Goal: Task Accomplishment & Management: Complete application form

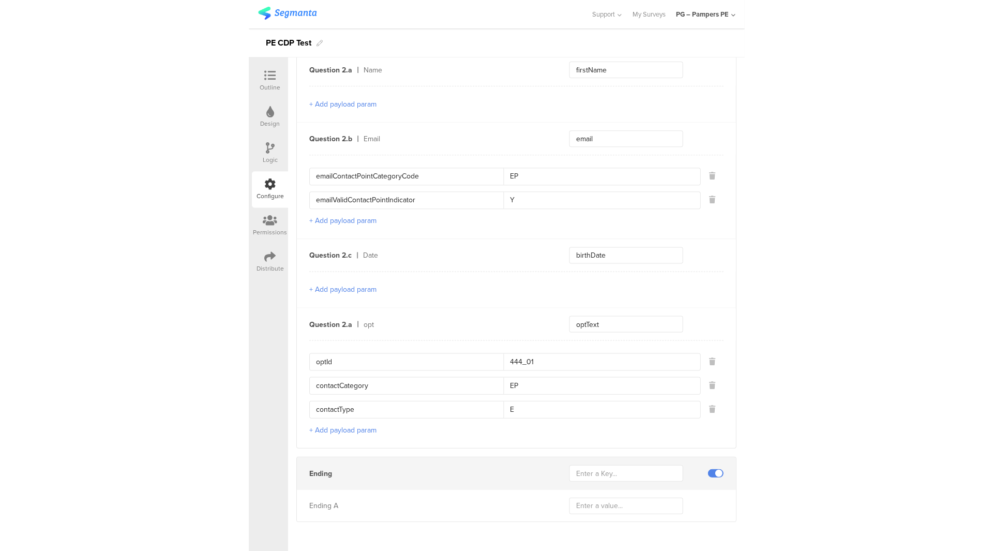
scroll to position [571, 0]
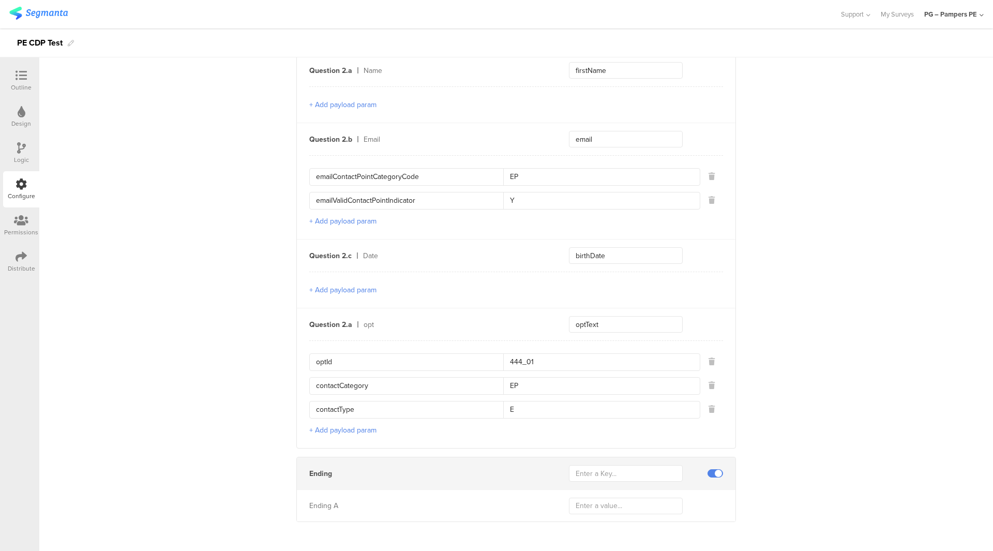
click at [48, 12] on img at bounding box center [38, 13] width 58 height 13
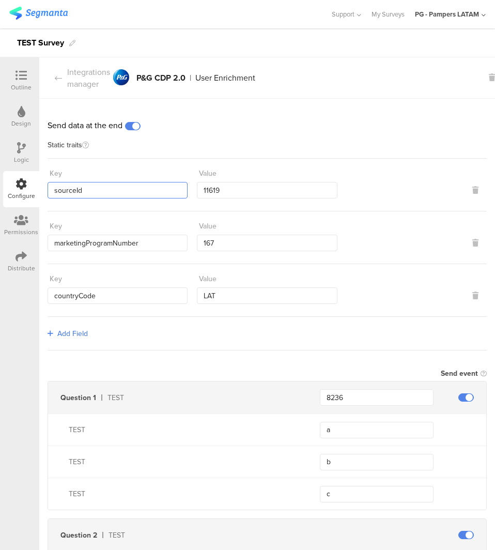
click at [123, 194] on input "sourceId" at bounding box center [118, 190] width 140 height 17
click at [221, 190] on input "11619" at bounding box center [267, 190] width 140 height 17
click at [97, 248] on input "marketingProgramNumber" at bounding box center [118, 243] width 140 height 17
click at [240, 244] on input "167" at bounding box center [267, 243] width 140 height 17
click at [93, 293] on input "countryCode" at bounding box center [118, 296] width 140 height 17
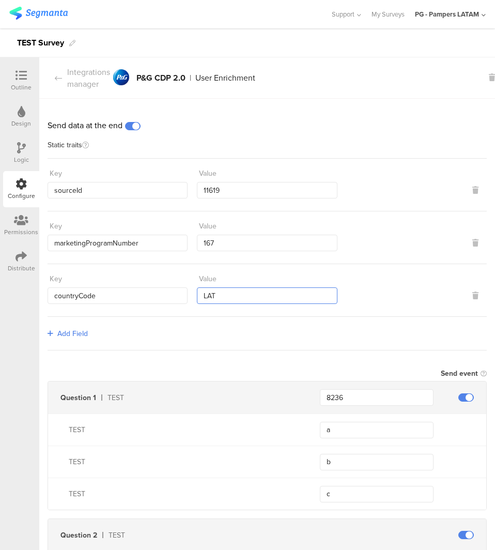
click at [222, 288] on input "LAT" at bounding box center [267, 296] width 140 height 17
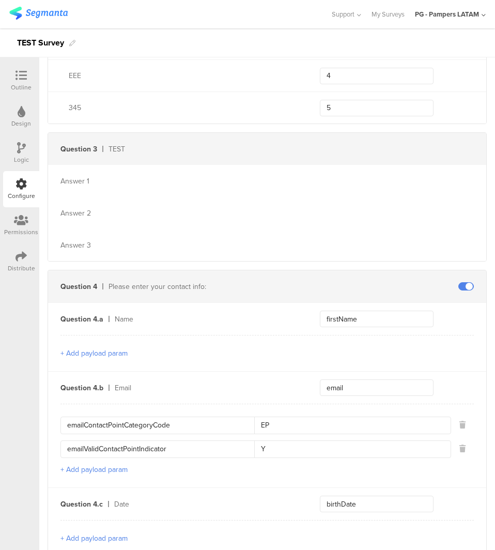
scroll to position [672, 0]
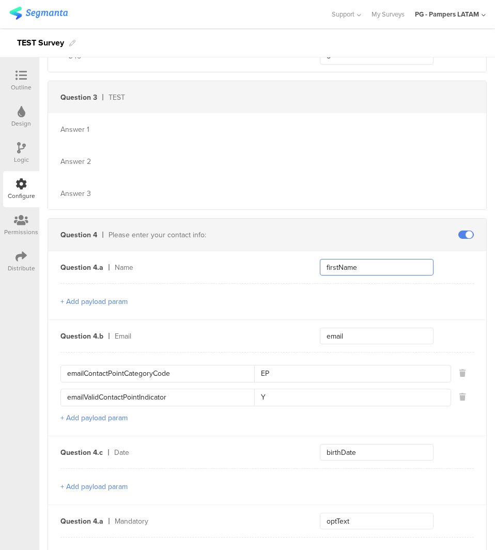
click at [374, 266] on input "firstName" at bounding box center [377, 267] width 114 height 17
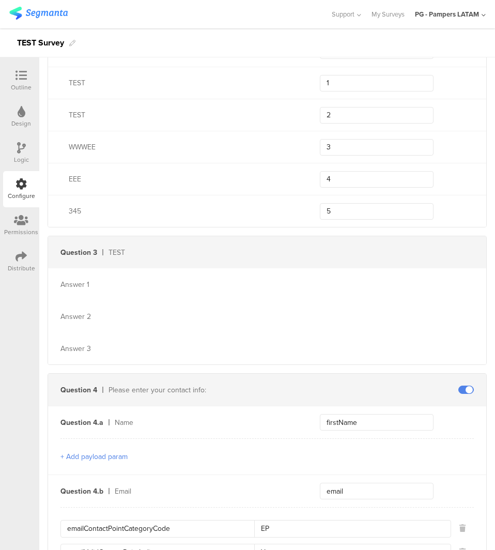
scroll to position [871, 0]
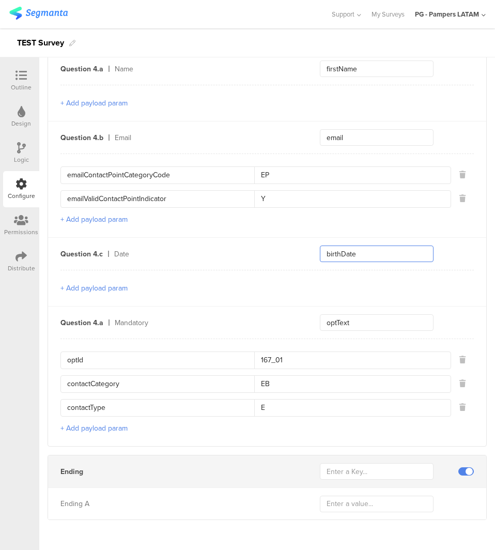
click at [376, 252] on input "birthDate" at bounding box center [377, 254] width 114 height 17
click at [215, 312] on div "Question 4.a Mandatory optText" at bounding box center [267, 323] width 439 height 32
click at [302, 359] on input "167_01" at bounding box center [349, 360] width 190 height 17
click at [287, 376] on input "EB" at bounding box center [349, 384] width 190 height 17
click at [291, 361] on input "167_01" at bounding box center [349, 360] width 190 height 17
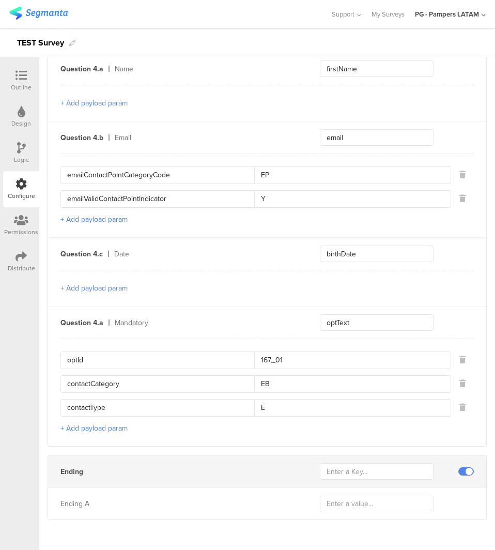
click at [291, 361] on input "167_01" at bounding box center [349, 360] width 190 height 17
click at [304, 359] on input "167_01" at bounding box center [349, 360] width 190 height 17
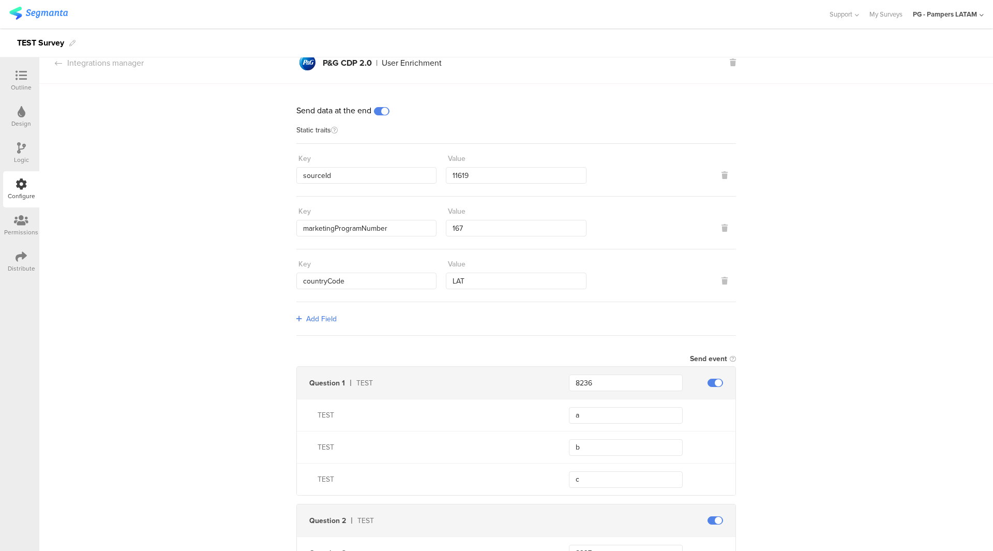
scroll to position [0, 0]
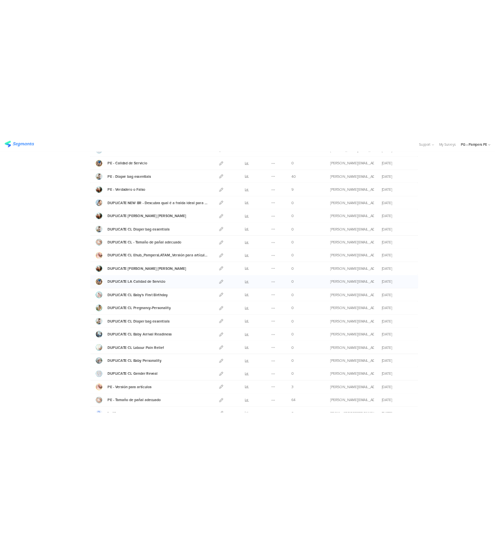
scroll to position [362, 0]
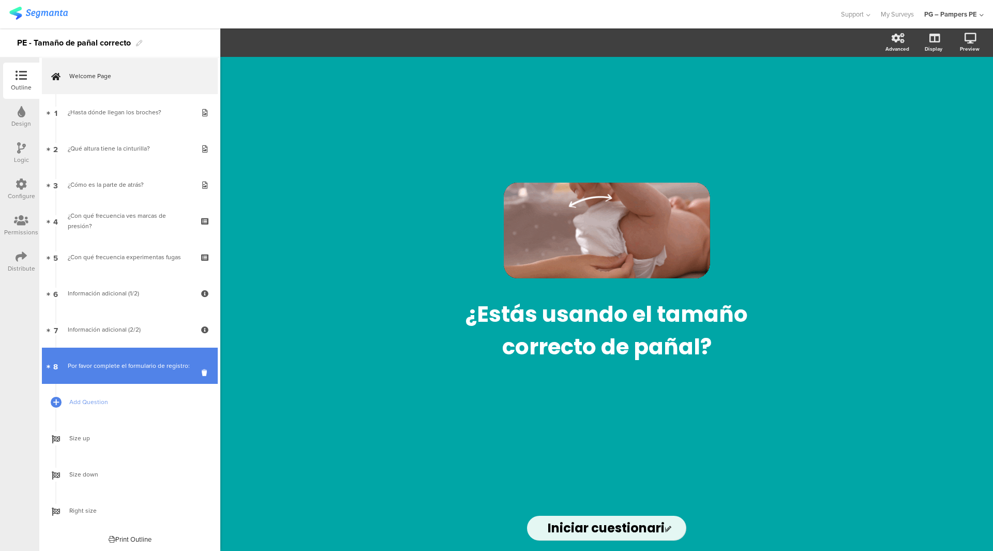
scroll to position [6, 0]
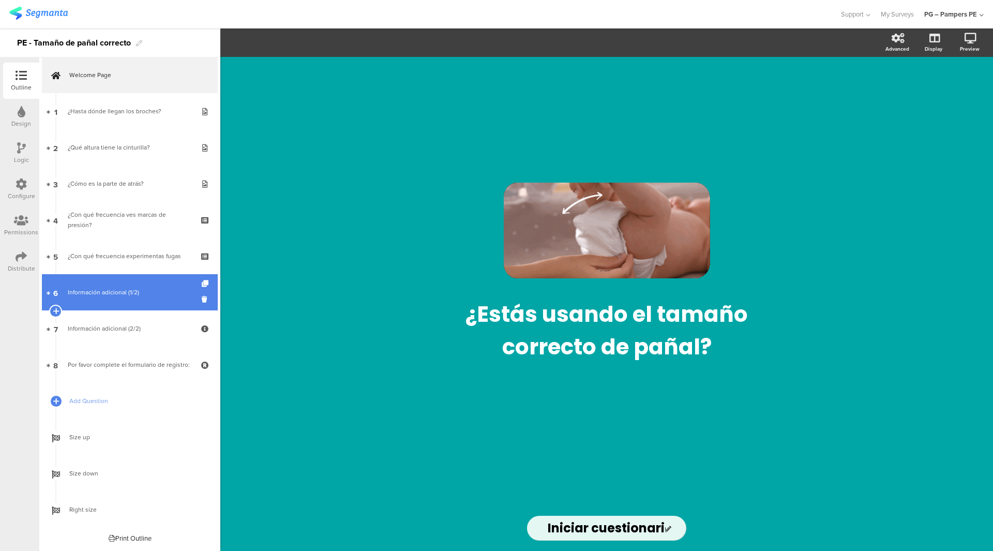
click at [131, 296] on div "Información adicional (1/2)" at bounding box center [130, 292] width 124 height 10
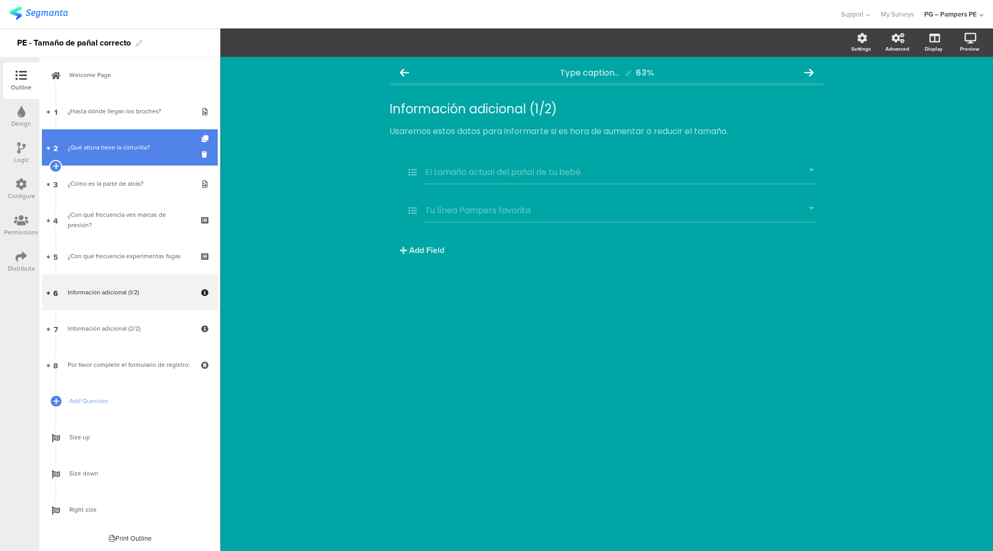
click at [120, 152] on div "¿Qué altura tiene la cinturilla?" at bounding box center [130, 147] width 124 height 10
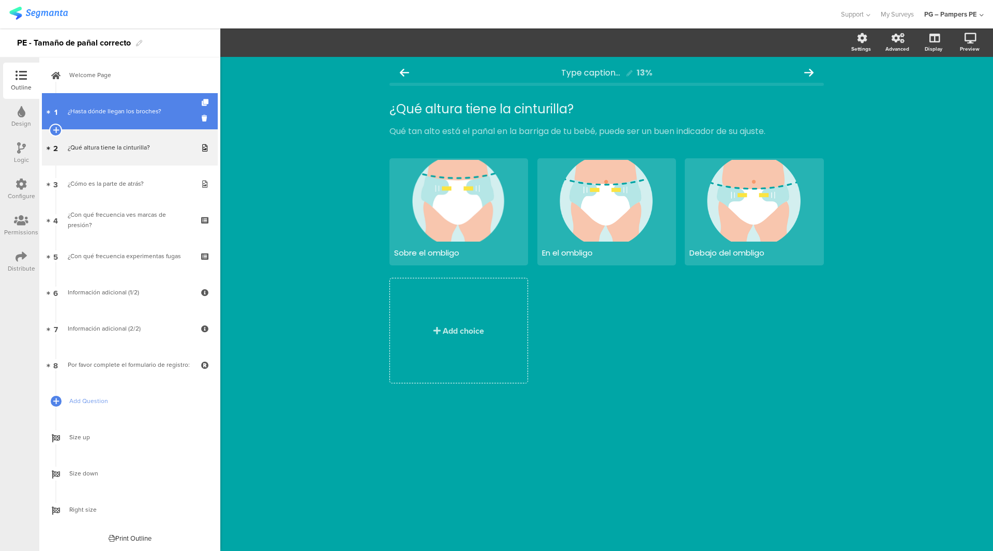
click at [125, 118] on link "1 ¿Hasta dónde llegan los broches?" at bounding box center [130, 111] width 176 height 36
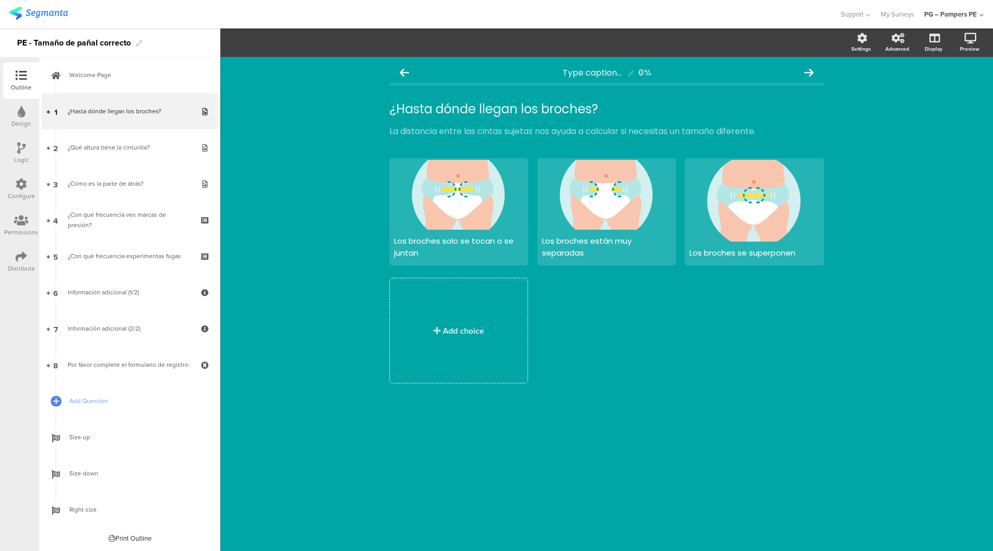
click at [17, 189] on icon at bounding box center [21, 183] width 11 height 11
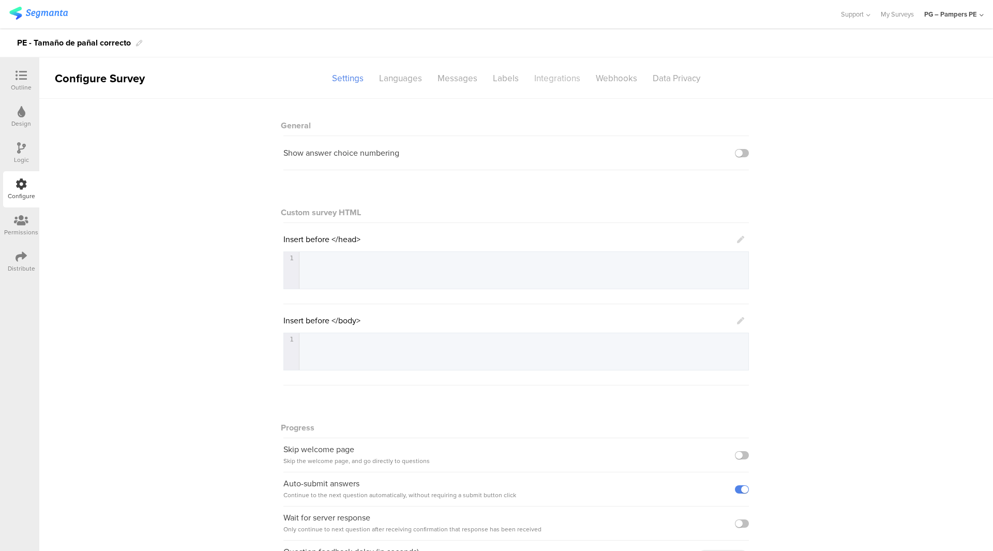
click at [529, 77] on div "Integrations" at bounding box center [557, 78] width 62 height 18
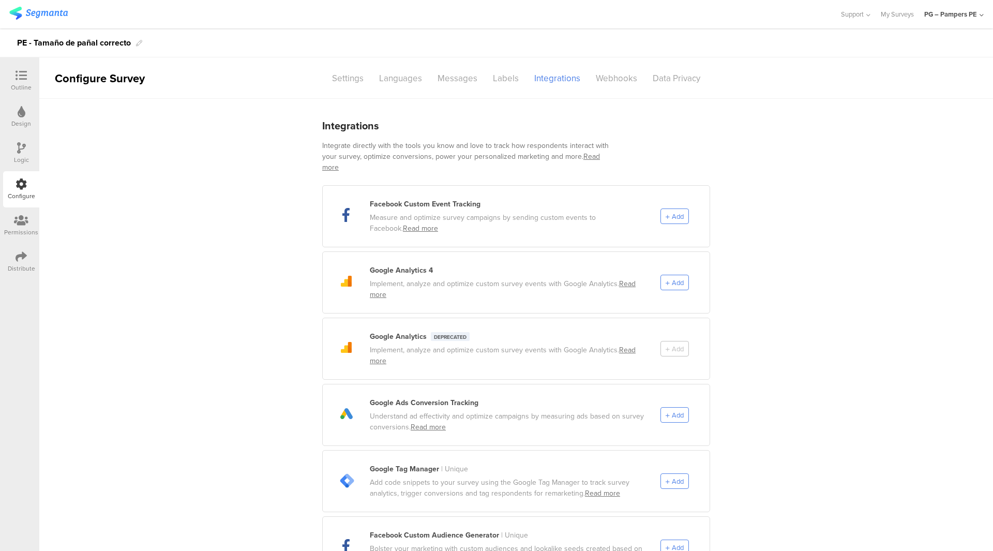
click at [34, 110] on div "Design" at bounding box center [21, 117] width 36 height 36
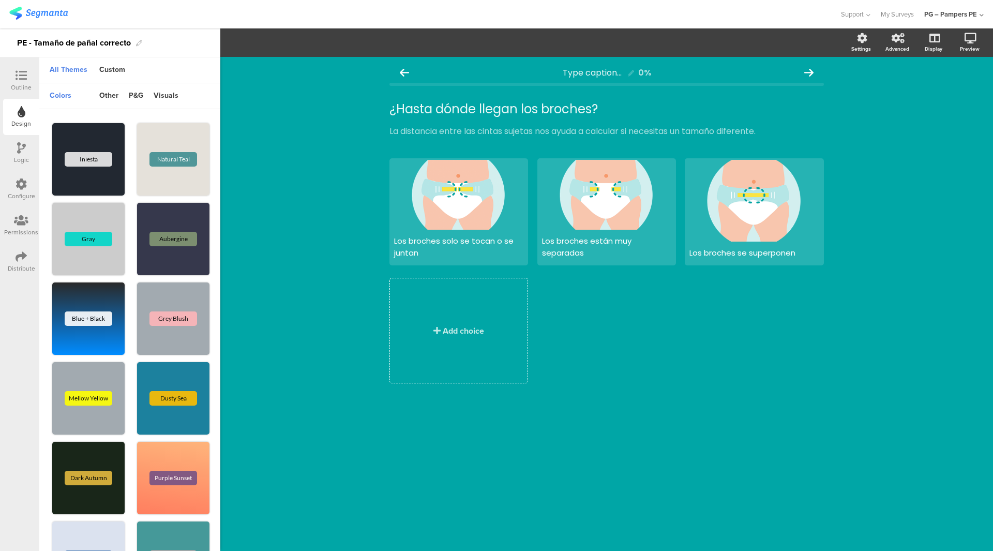
click at [31, 86] on div "Outline" at bounding box center [21, 87] width 21 height 9
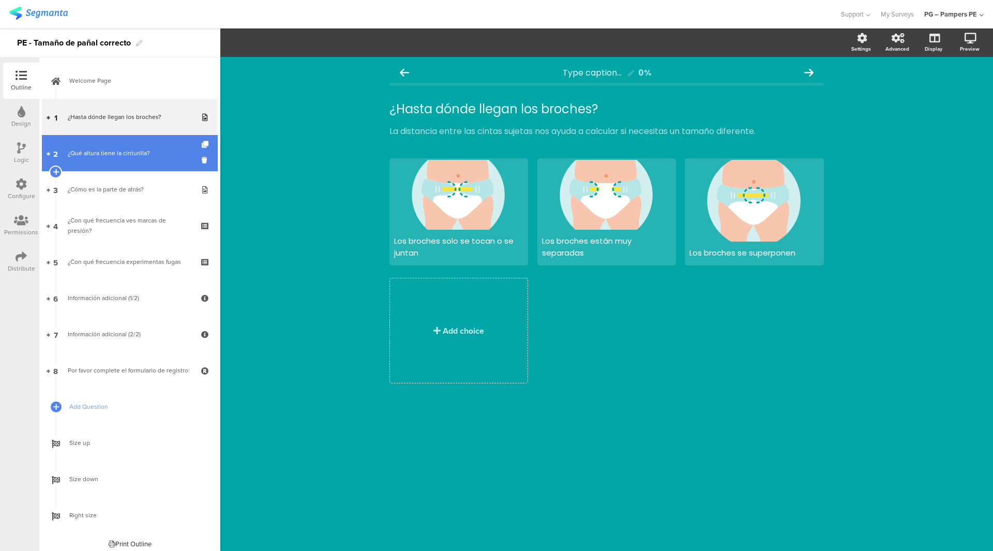
click at [107, 170] on link "2 ¿Qué altura tiene la cinturilla?" at bounding box center [130, 153] width 176 height 36
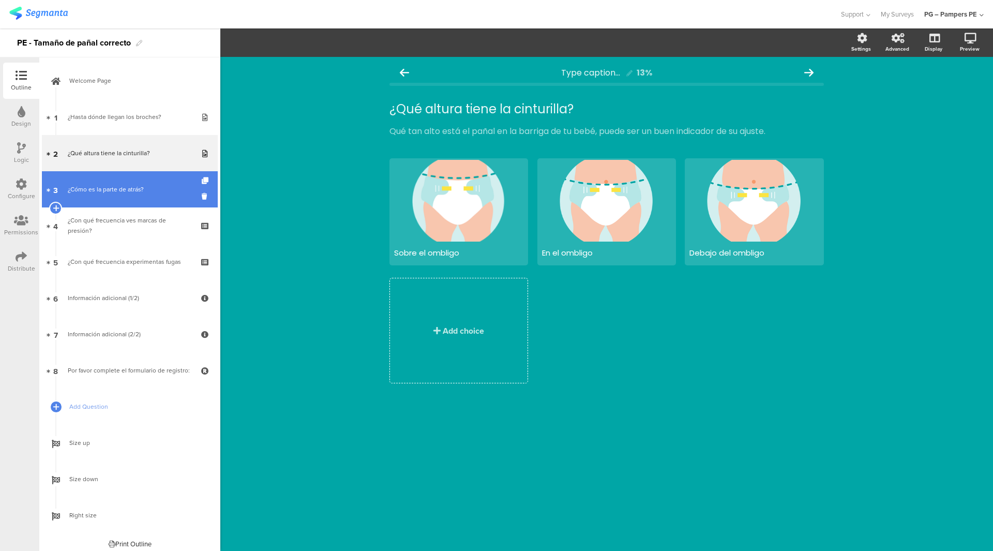
click at [105, 194] on link "3 ¿Cómo es la parte de atrás?" at bounding box center [130, 189] width 176 height 36
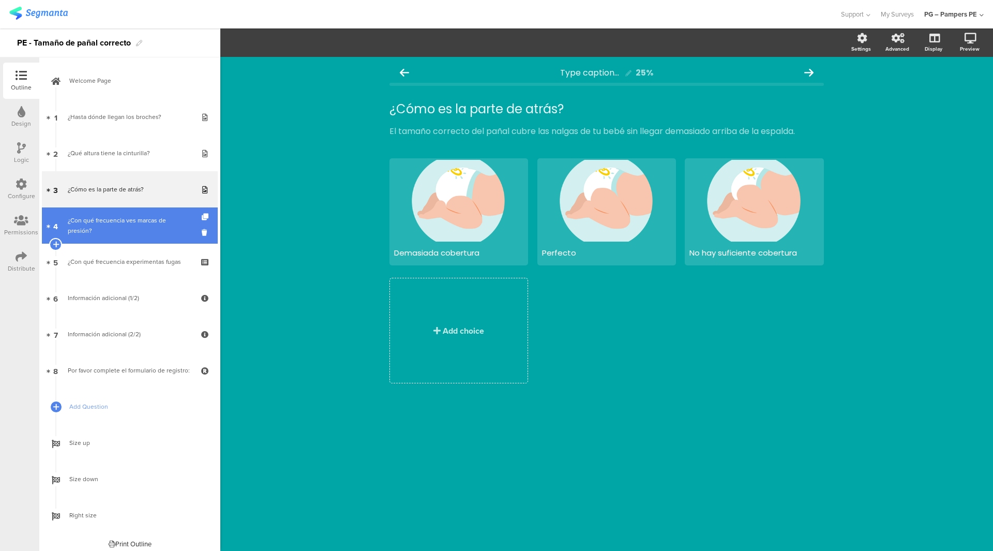
click at [105, 214] on link "4 ¿Con qué frecuencia ves marcas de presión?" at bounding box center [130, 225] width 176 height 36
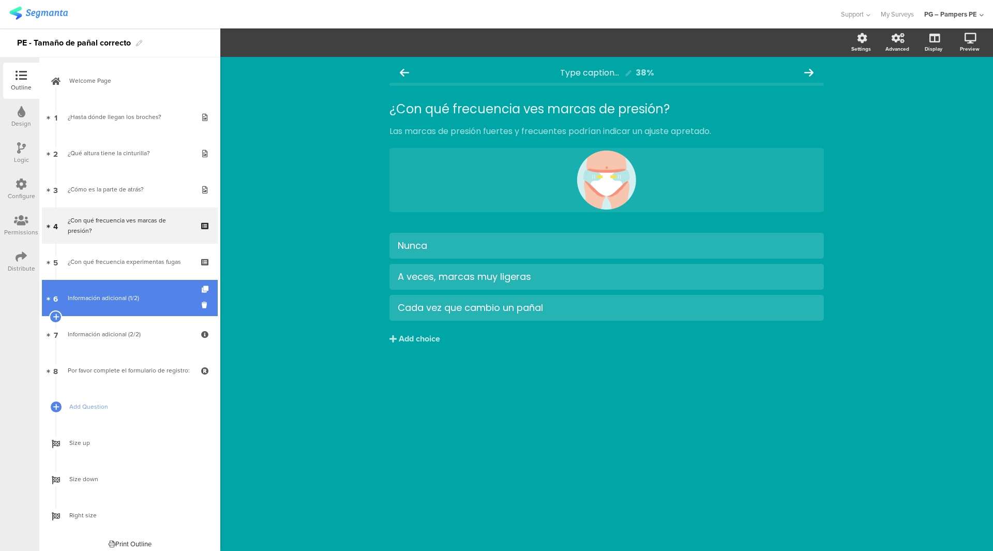
click at [107, 282] on link "6 Información adicional (1/2)" at bounding box center [130, 298] width 176 height 36
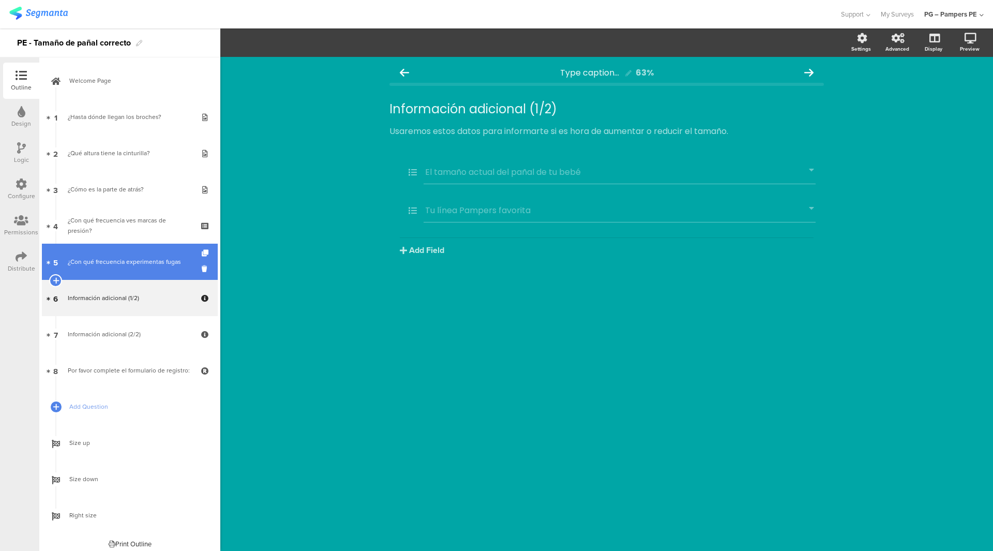
click at [112, 252] on link "5 ¿Con qué frecuencia experimentas fugas" at bounding box center [130, 262] width 176 height 36
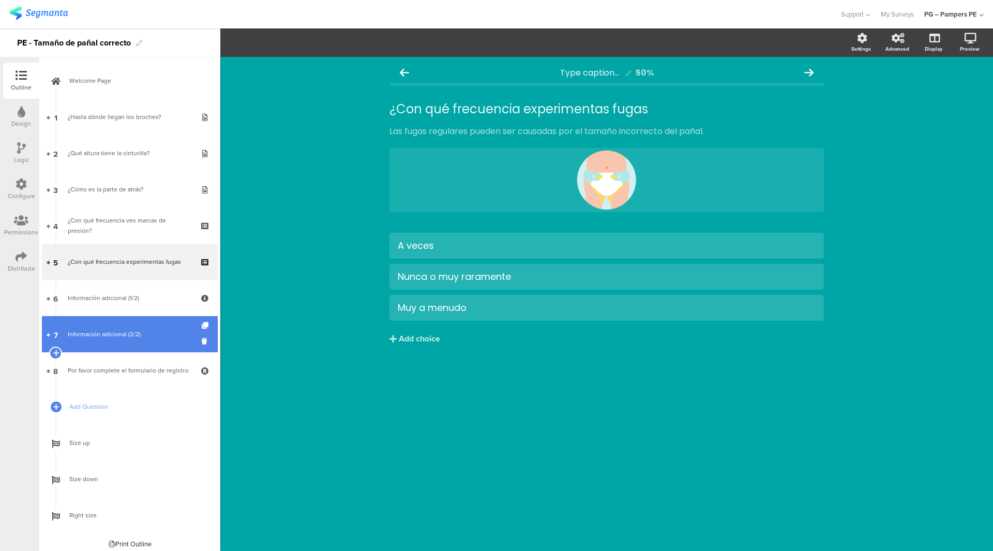
click at [114, 320] on link "7 Información adicional (2/2)" at bounding box center [130, 334] width 176 height 36
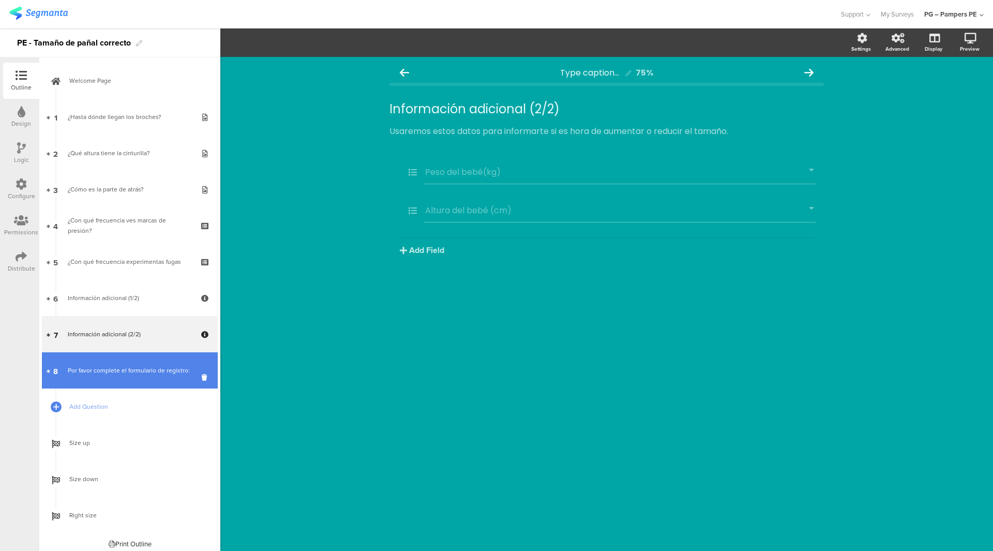
click at [115, 365] on div "Por favor complete el formulario de registro:" at bounding box center [130, 370] width 124 height 10
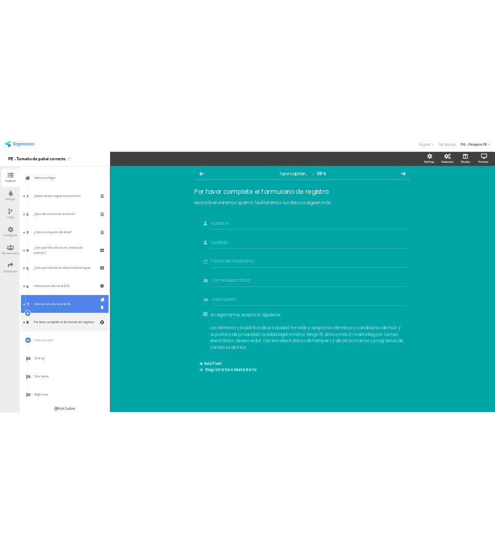
scroll to position [6, 0]
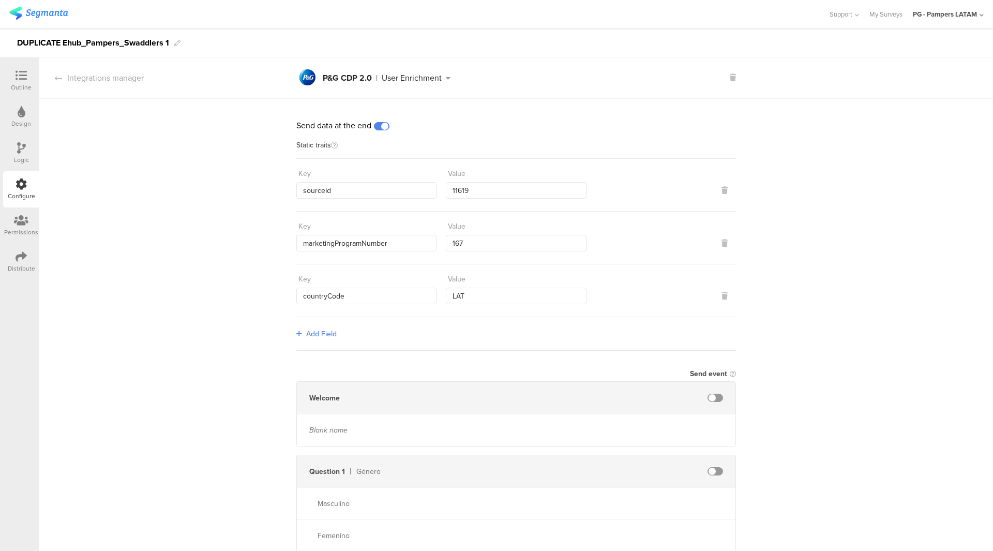
click at [983, 15] on icon at bounding box center [981, 15] width 4 height 8
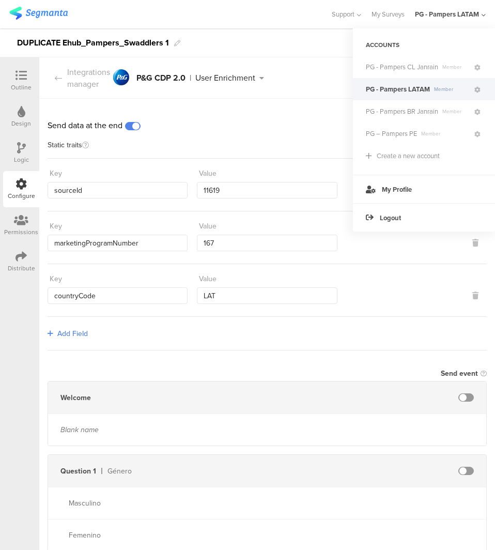
click at [301, 369] on div "Send event" at bounding box center [268, 373] width 440 height 15
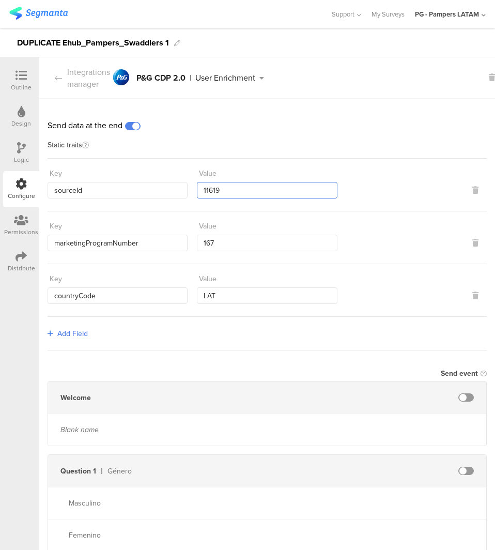
click at [252, 190] on input "11619" at bounding box center [267, 190] width 140 height 17
click at [386, 120] on div "Send data at the end" at bounding box center [268, 125] width 440 height 12
click at [68, 81] on div "Integrations manager" at bounding box center [74, 78] width 71 height 24
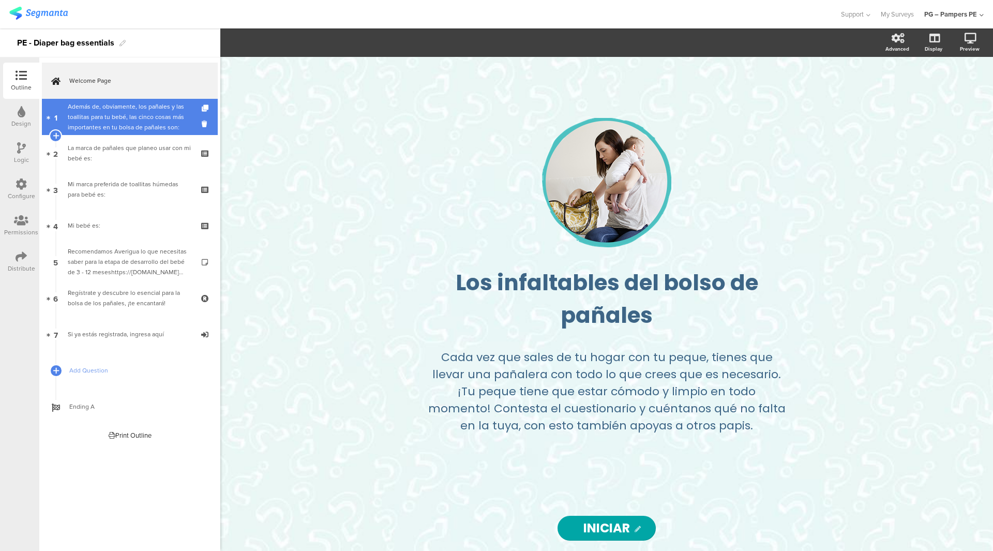
click at [120, 131] on div "Además de, obviamente, los pañales y las toallitas para tu bebé, las cinco cosa…" at bounding box center [130, 116] width 124 height 31
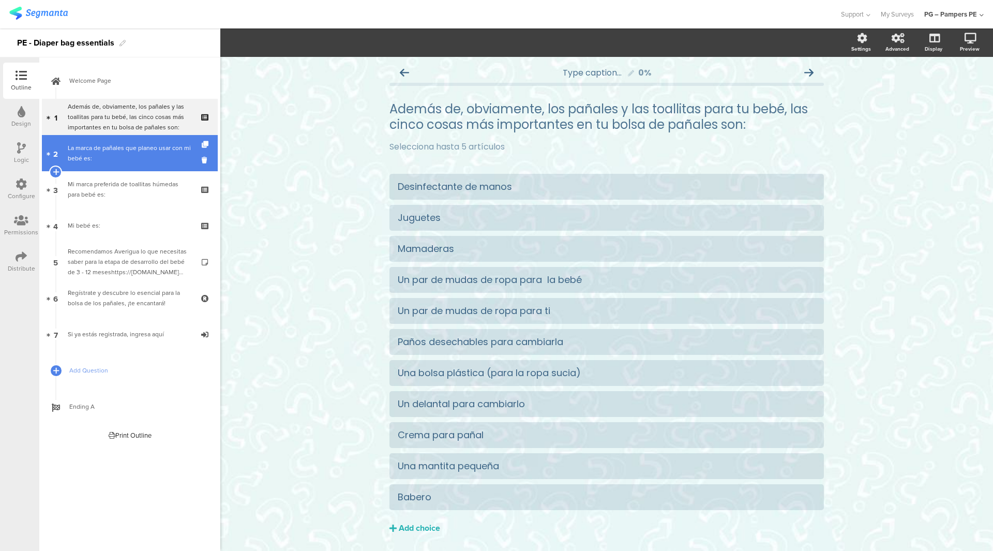
click at [118, 159] on div "La marca de pañales que planeo usar con mi bebé es:" at bounding box center [130, 153] width 124 height 21
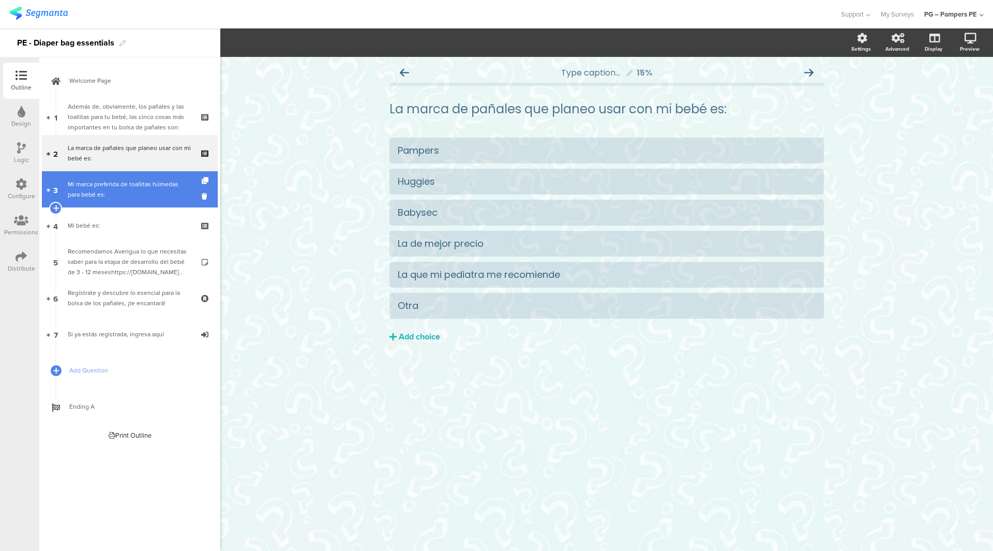
click at [120, 193] on div "Mi marca preferida de toallitas húmedas para bebé es:" at bounding box center [130, 189] width 124 height 21
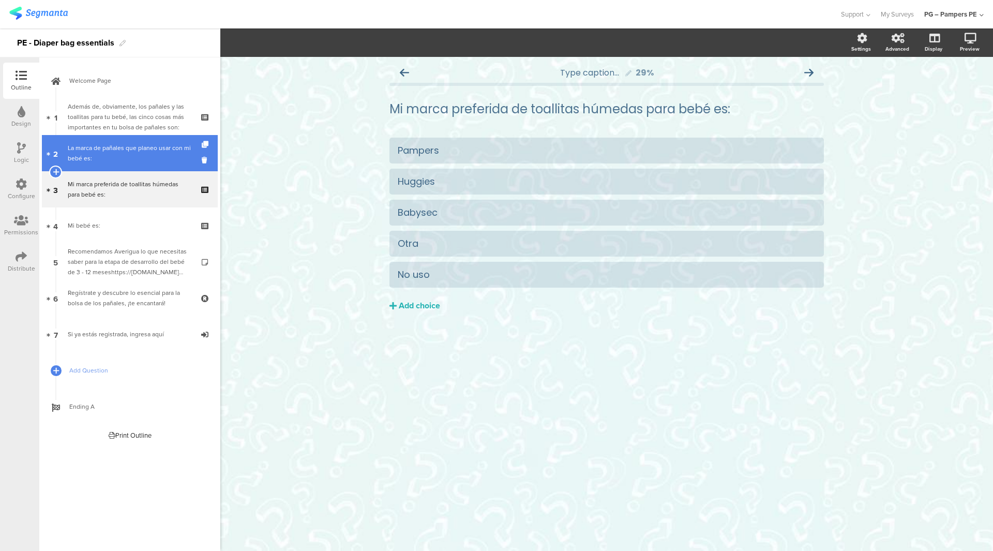
click at [129, 154] on div "La marca de pañales que planeo usar con mi bebé es:" at bounding box center [130, 153] width 124 height 21
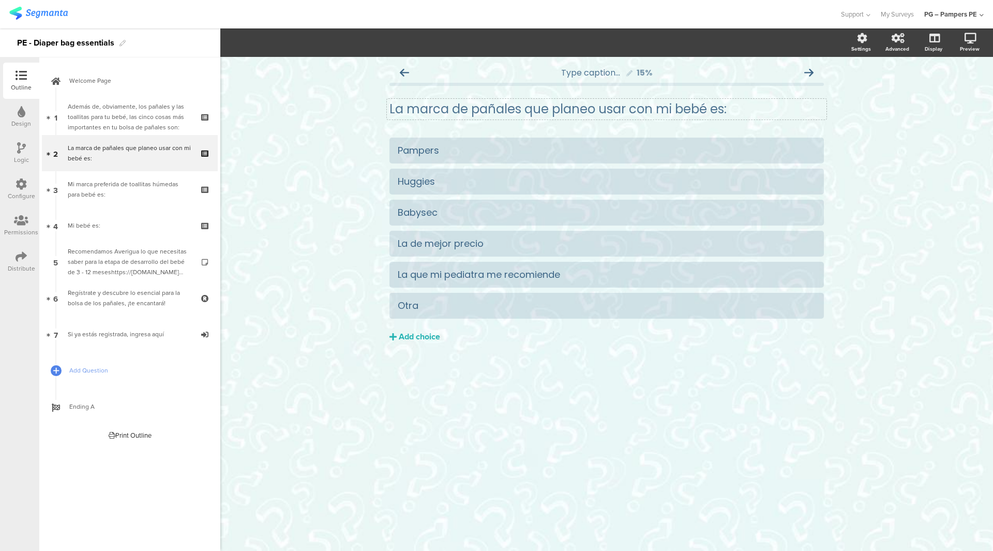
click at [651, 115] on div "La marca de pañales que planeo usar con mi bebé es: La marca de pañales que pla…" at bounding box center [607, 109] width 440 height 21
click at [690, 133] on div "Type caption... 15% La marca de pañales que planeo usar con mi bebé es: La marc…" at bounding box center [606, 224] width 434 height 324
click at [687, 148] on div "Pampers" at bounding box center [607, 150] width 418 height 12
click at [21, 182] on icon at bounding box center [21, 183] width 11 height 11
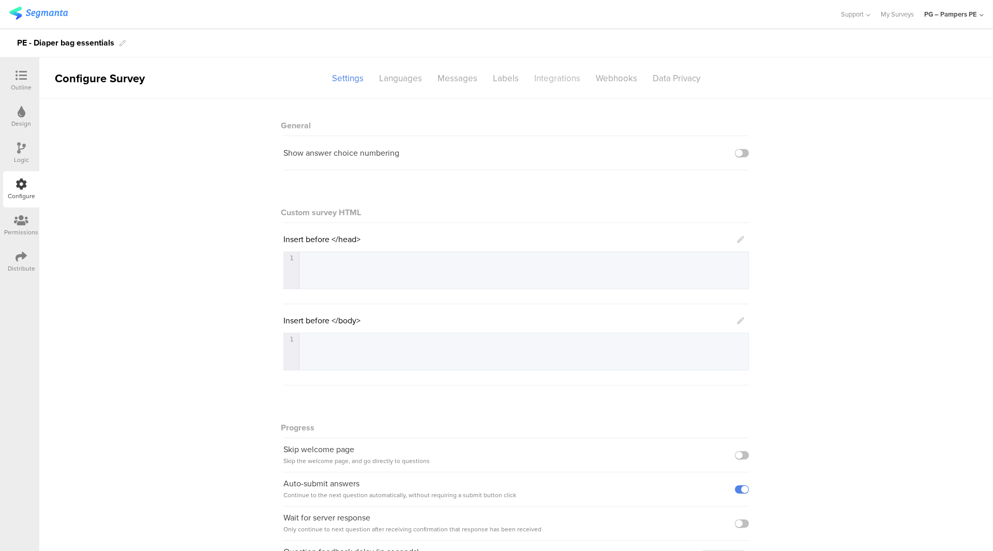
click at [547, 77] on div "Integrations" at bounding box center [557, 78] width 62 height 18
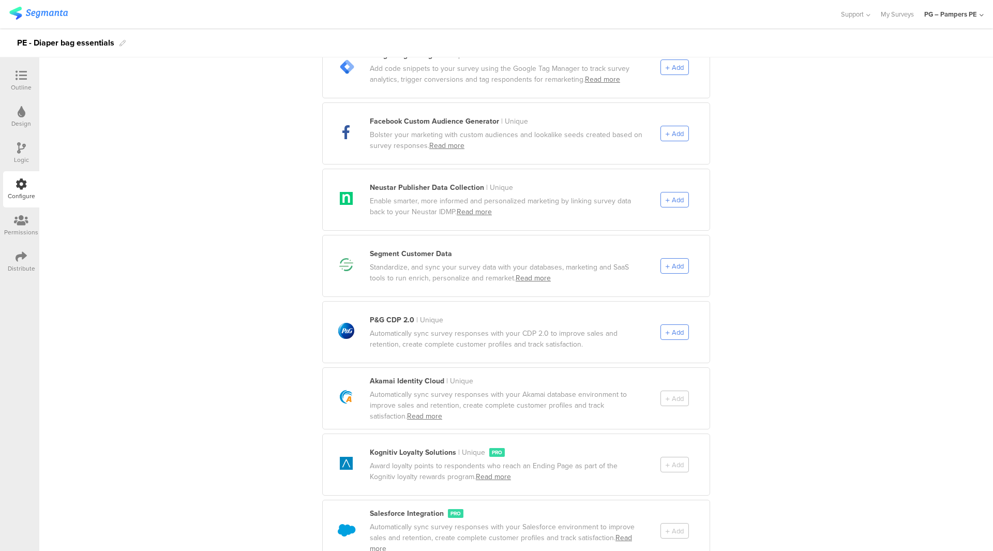
scroll to position [444, 0]
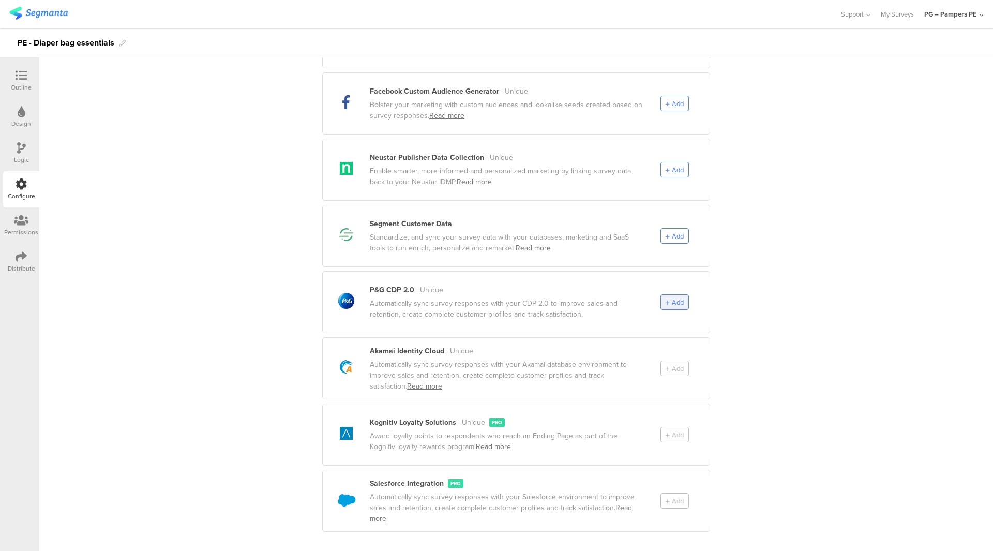
click at [672, 297] on span "Add" at bounding box center [678, 302] width 12 height 10
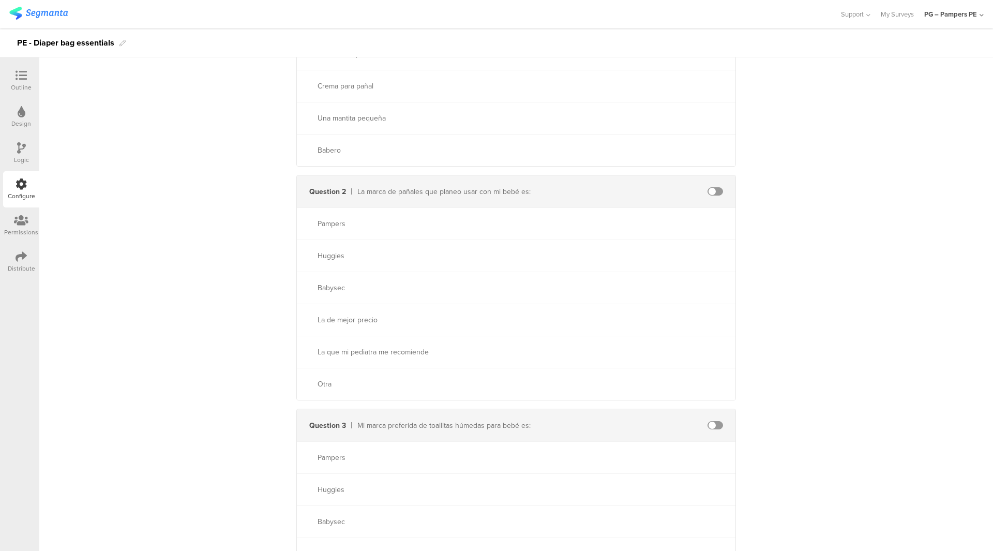
scroll to position [465, 0]
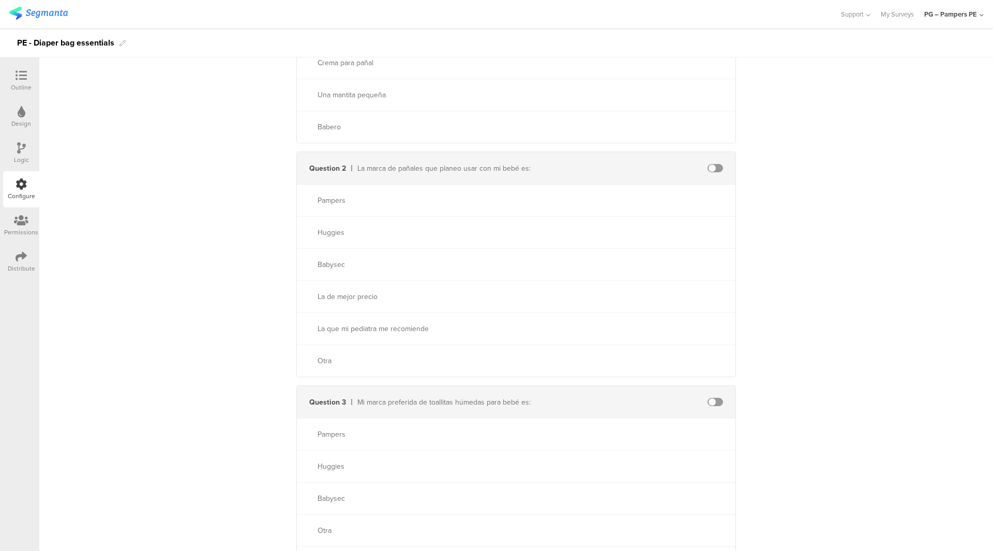
click at [711, 168] on span at bounding box center [715, 168] width 16 height 8
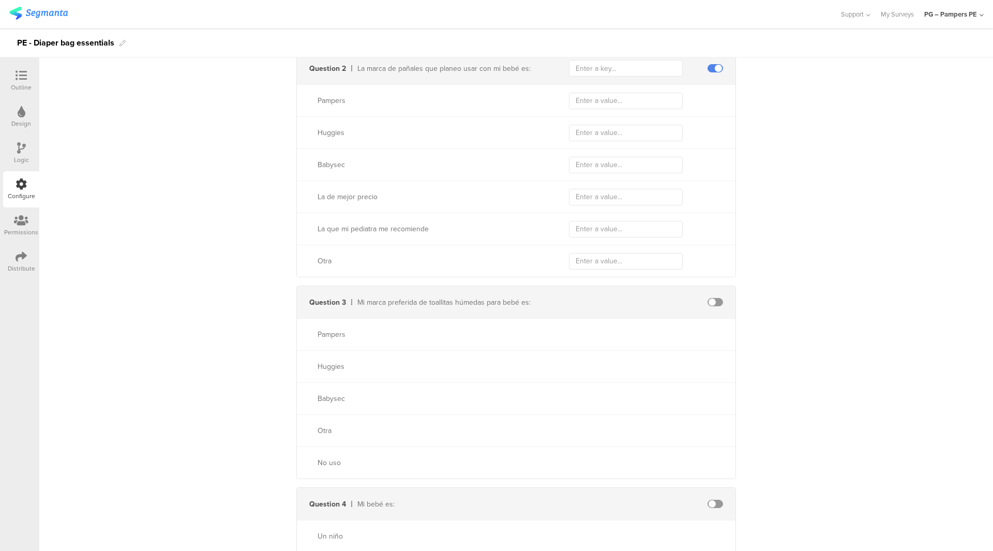
scroll to position [414, 0]
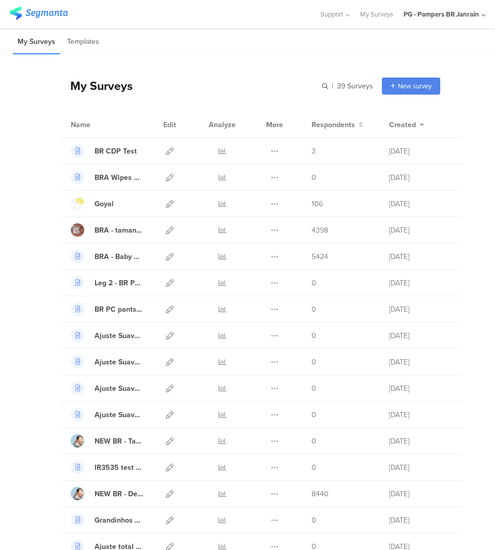
click at [447, 24] on div "PG - Pampers BR Janrain" at bounding box center [445, 14] width 82 height 28
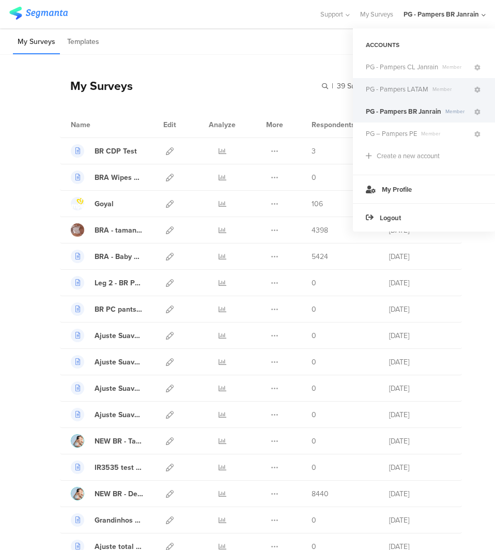
click at [431, 92] on span "Member" at bounding box center [451, 89] width 44 height 8
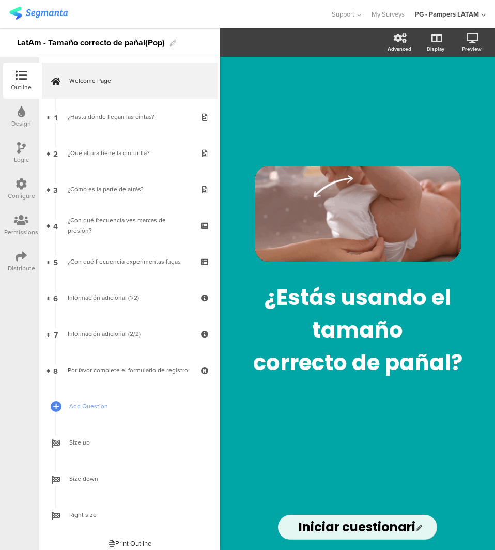
click at [15, 191] on div "Configure" at bounding box center [21, 189] width 36 height 36
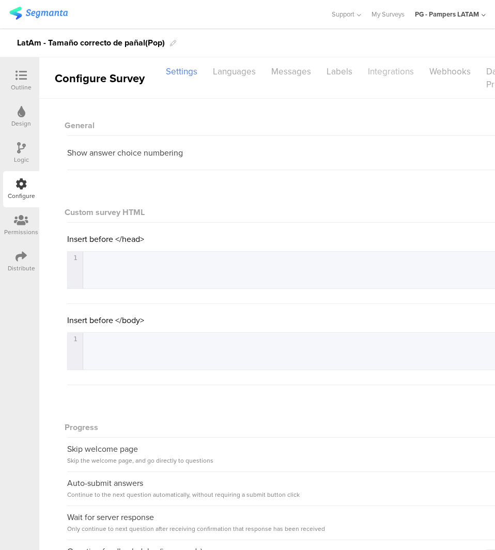
click at [392, 73] on div "Integrations" at bounding box center [391, 72] width 62 height 18
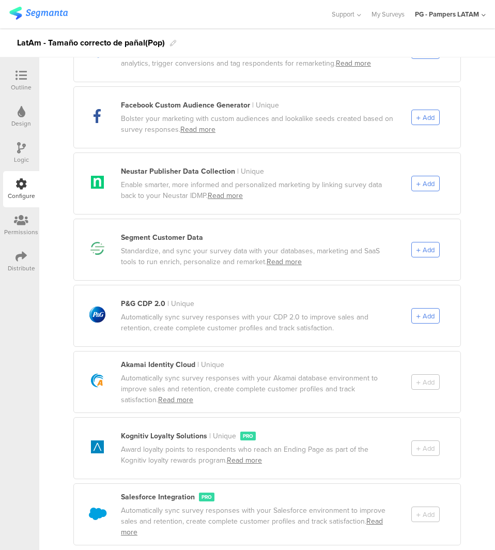
scroll to position [452, 0]
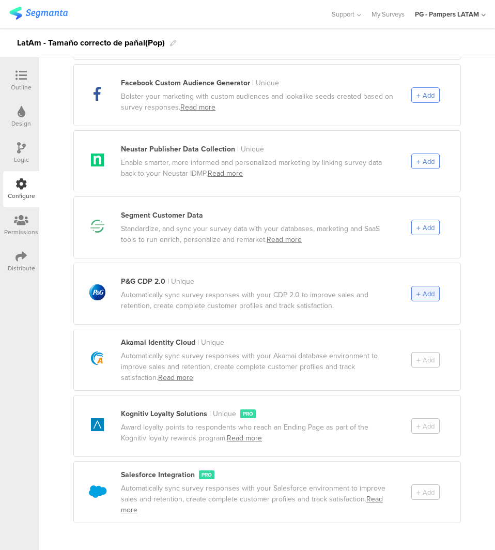
click at [423, 289] on span "Add" at bounding box center [429, 294] width 12 height 10
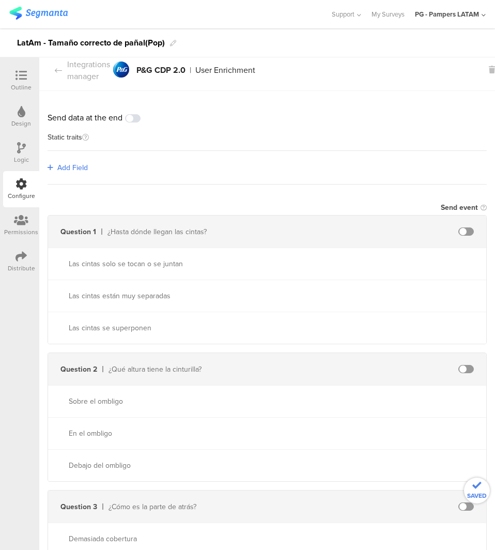
scroll to position [0, 0]
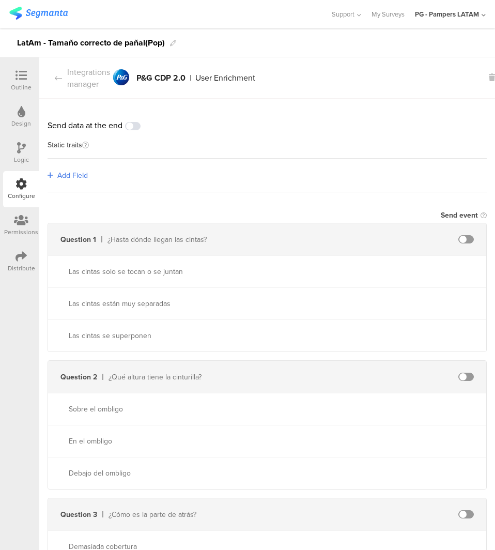
click at [50, 168] on div "Add Field" at bounding box center [268, 176] width 440 height 34
click at [57, 174] on span "Add Field" at bounding box center [72, 175] width 31 height 11
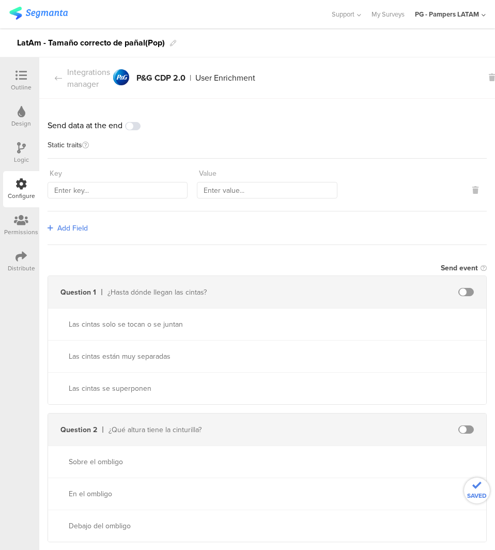
click at [158, 198] on div "Key Value" at bounding box center [268, 185] width 440 height 53
click at [160, 191] on input "text" at bounding box center [118, 190] width 140 height 17
paste input "sourceId"
type input "sourceId"
click at [295, 188] on input "text" at bounding box center [267, 190] width 140 height 17
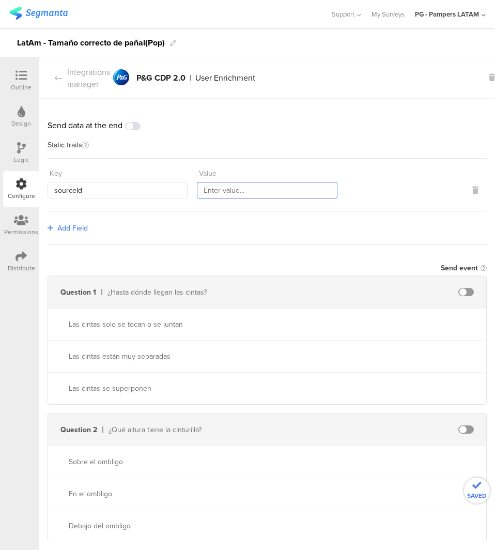
paste input "11619"
type input "11619"
click at [69, 230] on span "Add Field" at bounding box center [72, 228] width 31 height 11
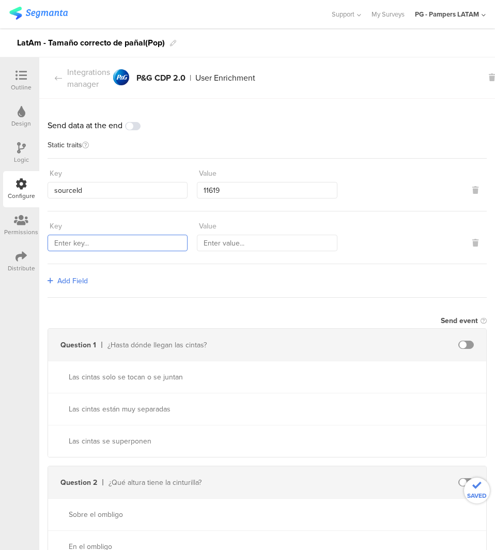
click at [128, 243] on input "text" at bounding box center [118, 243] width 140 height 17
paste input "marketingProgramNumber"
type input "marketingProgramNumber"
drag, startPoint x: 240, startPoint y: 243, endPoint x: 230, endPoint y: 249, distance: 11.6
click at [240, 243] on input "text" at bounding box center [267, 243] width 140 height 17
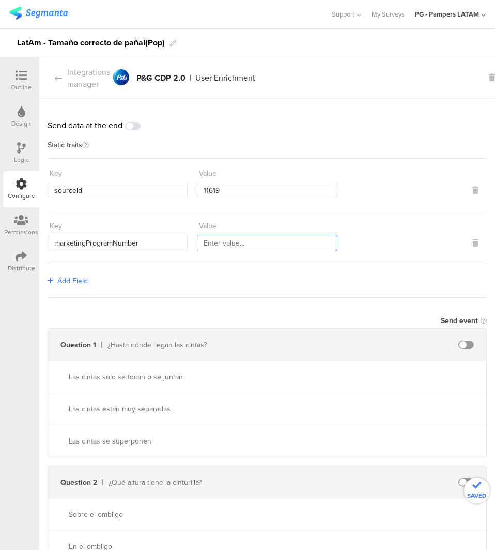
paste input "167"
type input "167"
click at [57, 283] on span "Add Field" at bounding box center [72, 281] width 31 height 11
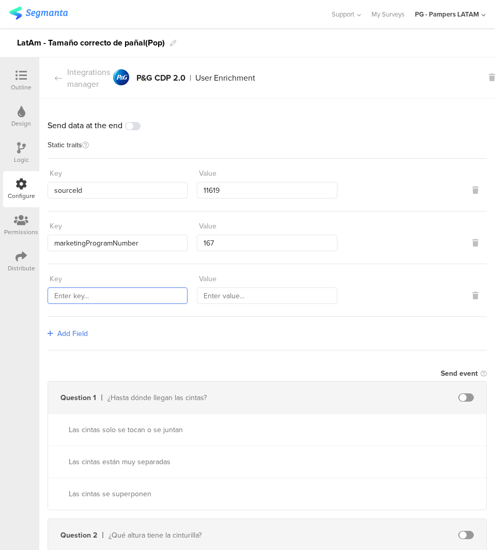
click at [140, 296] on input "text" at bounding box center [118, 296] width 140 height 17
paste input "countryCode"
type input "countryCode"
click at [273, 289] on input "text" at bounding box center [267, 296] width 140 height 17
paste input "LAT"
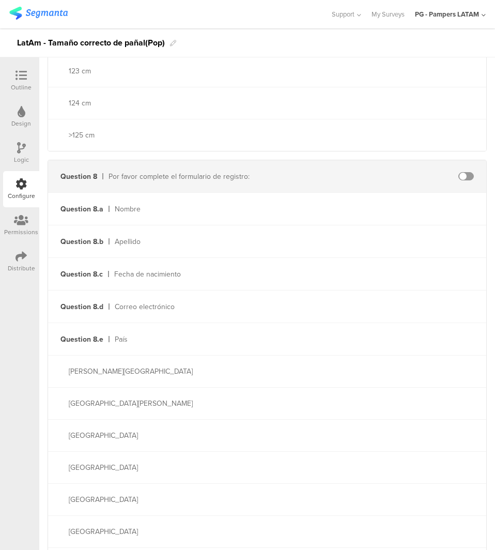
scroll to position [5326, 0]
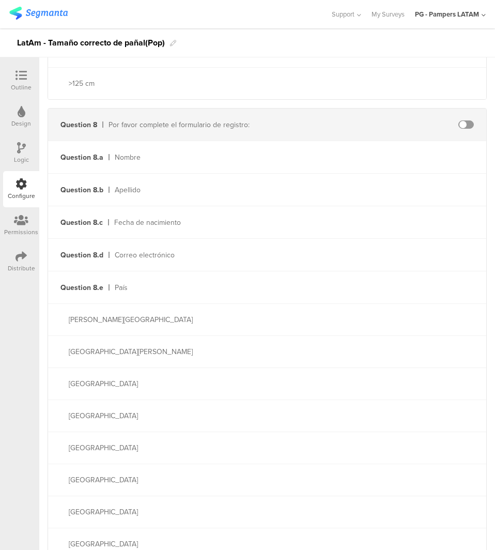
type input "LAT"
click at [466, 120] on span at bounding box center [467, 124] width 16 height 8
click at [422, 163] on div "Question 8.a Nombre" at bounding box center [267, 157] width 439 height 32
click at [367, 157] on div "Question 8.a Nombre" at bounding box center [267, 157] width 439 height 32
click at [357, 184] on div "Question 8.b Apellido" at bounding box center [267, 190] width 439 height 32
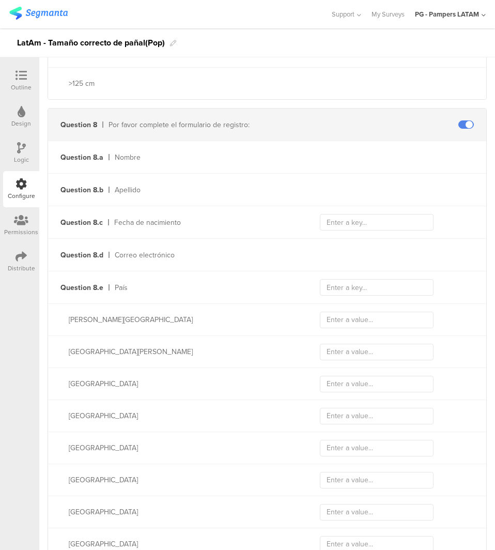
click at [357, 192] on div "Question 8.b Apellido" at bounding box center [267, 190] width 439 height 32
click at [373, 214] on input "text" at bounding box center [377, 222] width 114 height 17
click at [381, 168] on div "Question 8.a Nombre" at bounding box center [267, 157] width 439 height 32
click at [381, 145] on div "Question 8.a Nombre" at bounding box center [267, 157] width 439 height 32
click at [381, 198] on div "Question 8.b Apellido" at bounding box center [267, 190] width 439 height 32
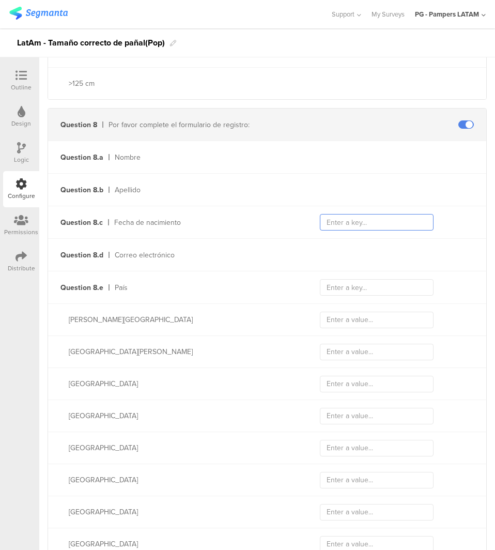
click at [381, 216] on input "text" at bounding box center [377, 222] width 114 height 17
click at [398, 217] on input "text" at bounding box center [377, 222] width 114 height 17
paste input "birthDate"
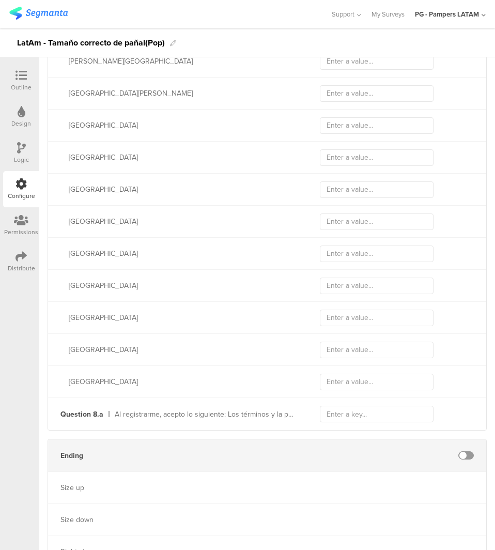
scroll to position [5633, 0]
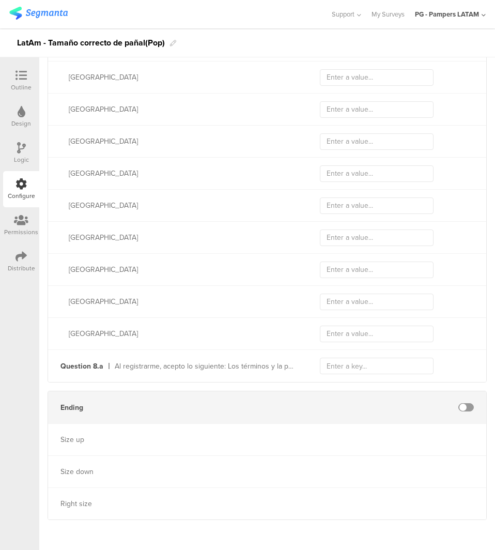
type input "birthDate"
click at [461, 407] on span at bounding box center [467, 407] width 16 height 8
click at [369, 358] on input "text" at bounding box center [377, 366] width 114 height 17
click at [374, 368] on input "text" at bounding box center [377, 366] width 114 height 17
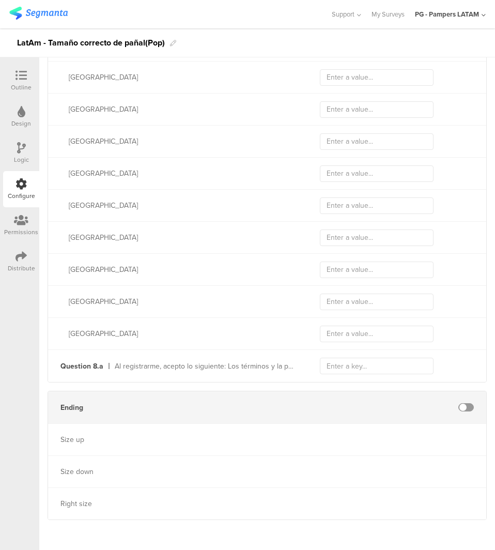
click at [284, 364] on div "Al registrarme, acepto lo siguiente: Los términos y la política de privacidad: …" at bounding box center [205, 366] width 180 height 11
drag, startPoint x: 108, startPoint y: 362, endPoint x: 290, endPoint y: 359, distance: 182.6
click at [290, 361] on div "Al registrarme, acepto lo siguiente: Los términos y la política de privacidad: …" at bounding box center [199, 366] width 192 height 11
copy div "Al registrarme, acepto lo siguiente: Los términos y la polít"
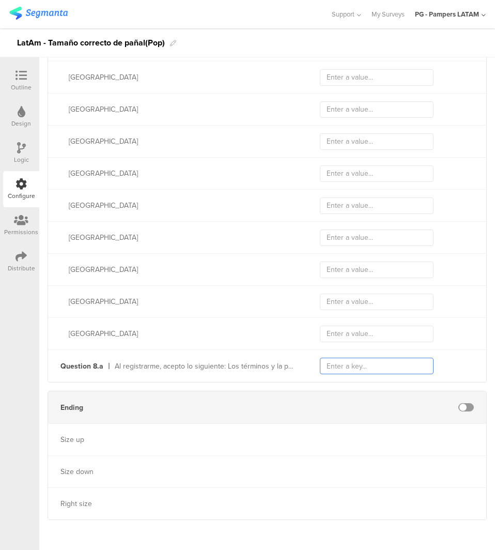
click at [345, 358] on input "text" at bounding box center [377, 366] width 114 height 17
paste input "167_01"
type input "167_01"
click at [325, 378] on div "Question 8.a Al registrarme, acepto lo siguiente: Los términos y la política de…" at bounding box center [267, 366] width 439 height 32
